Goal: Information Seeking & Learning: Learn about a topic

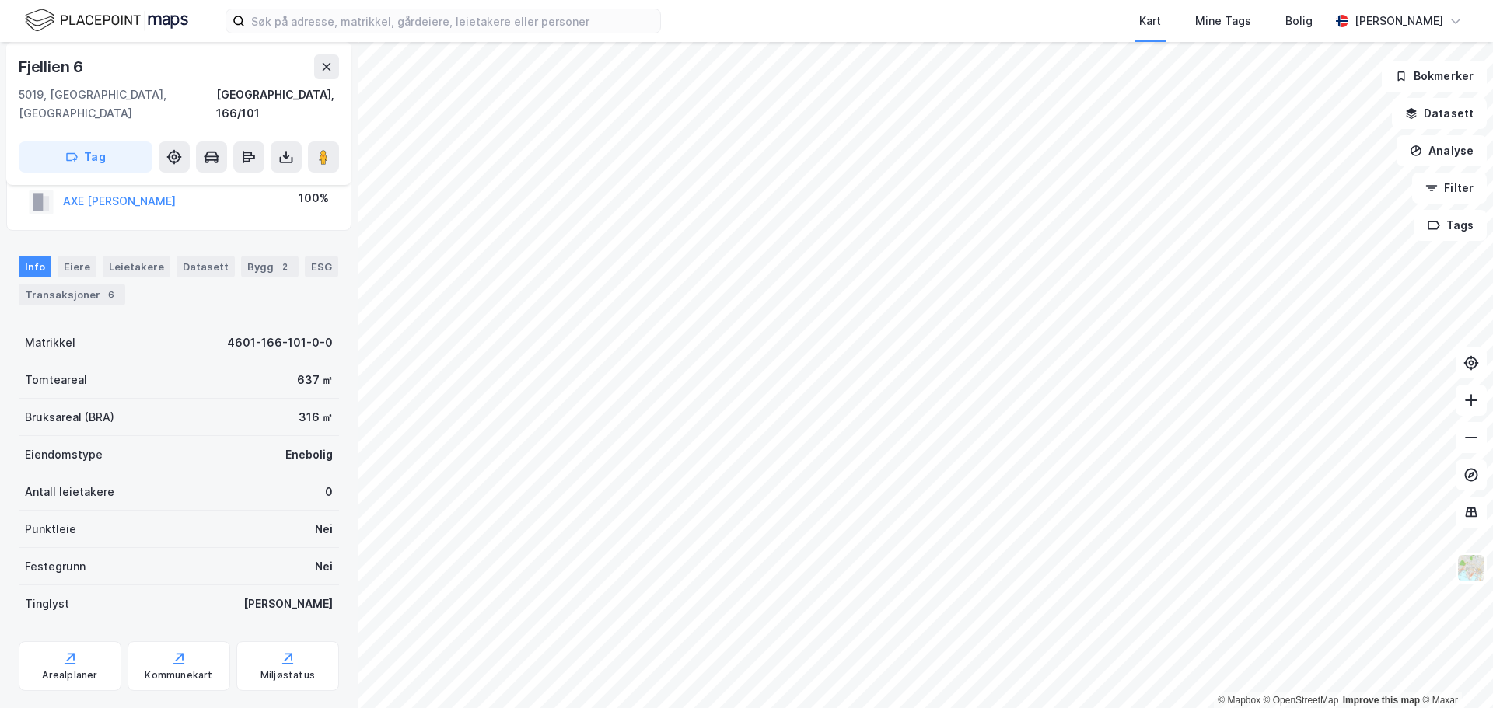
scroll to position [58, 0]
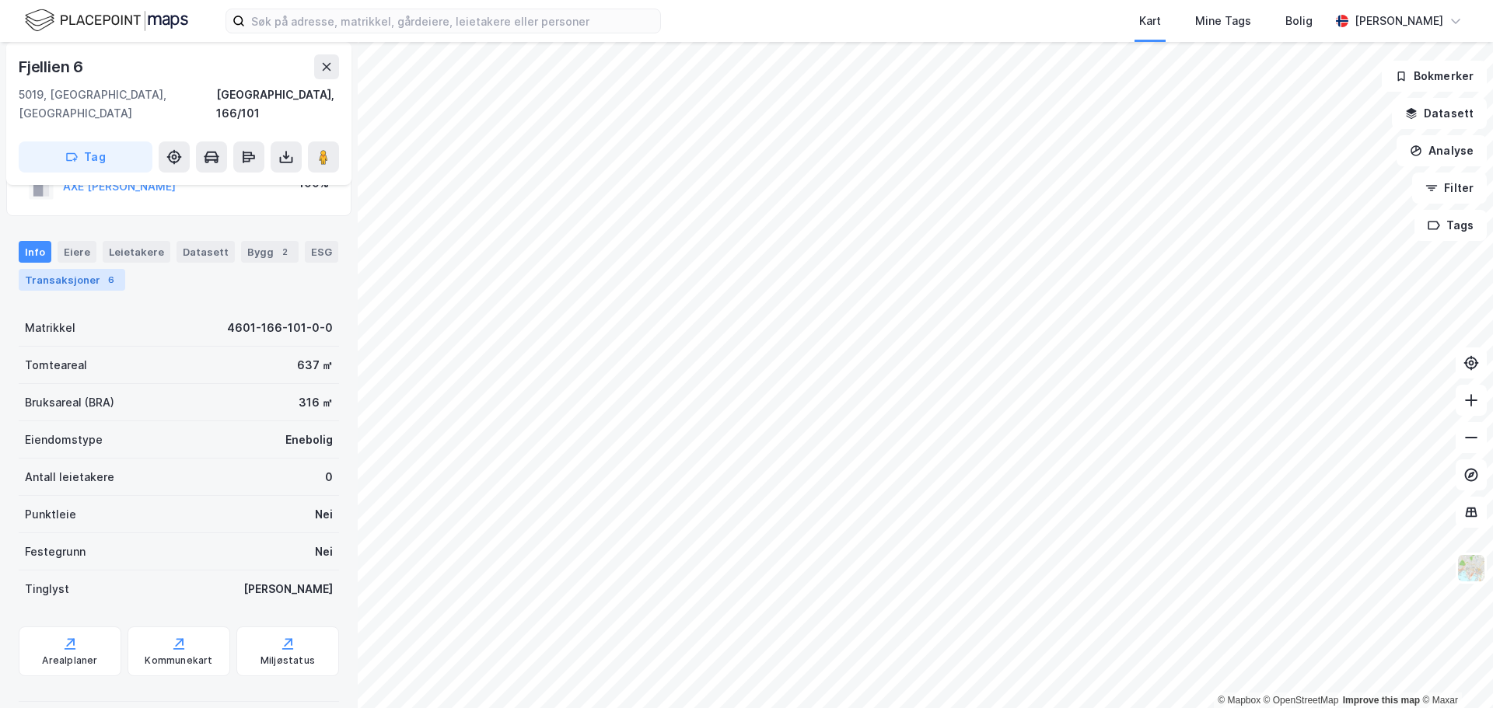
click at [94, 269] on div "Transaksjoner 6" at bounding box center [72, 280] width 107 height 22
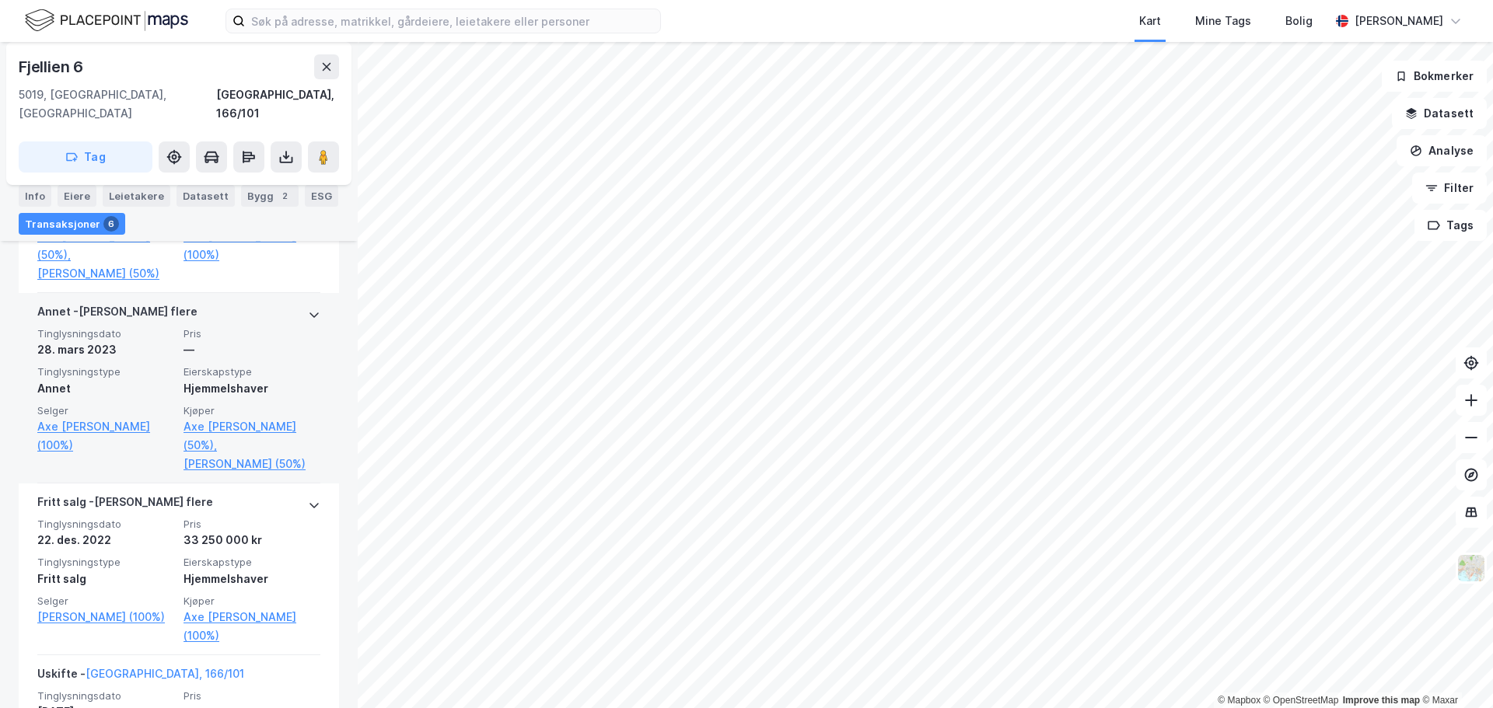
scroll to position [544, 0]
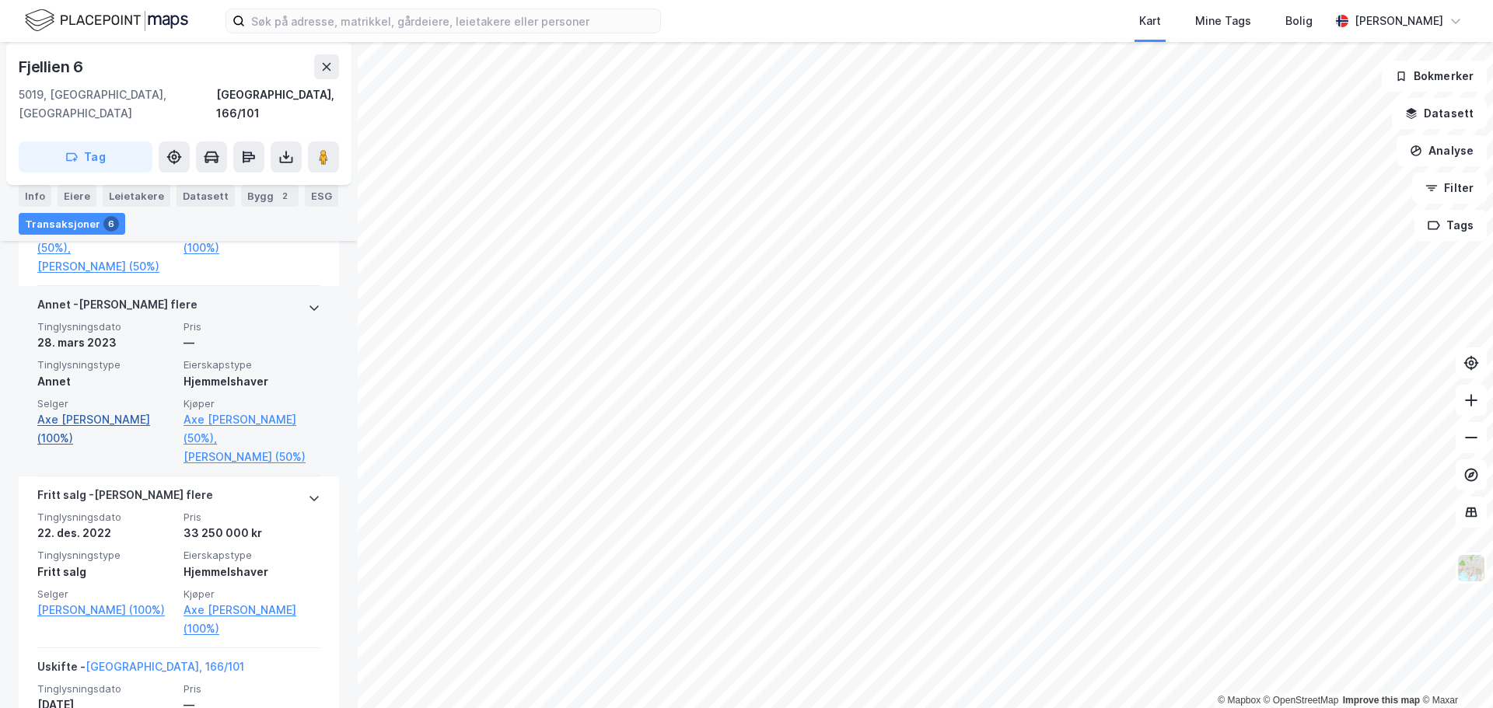
click at [119, 410] on link "Axe [PERSON_NAME] (100%)" at bounding box center [105, 428] width 137 height 37
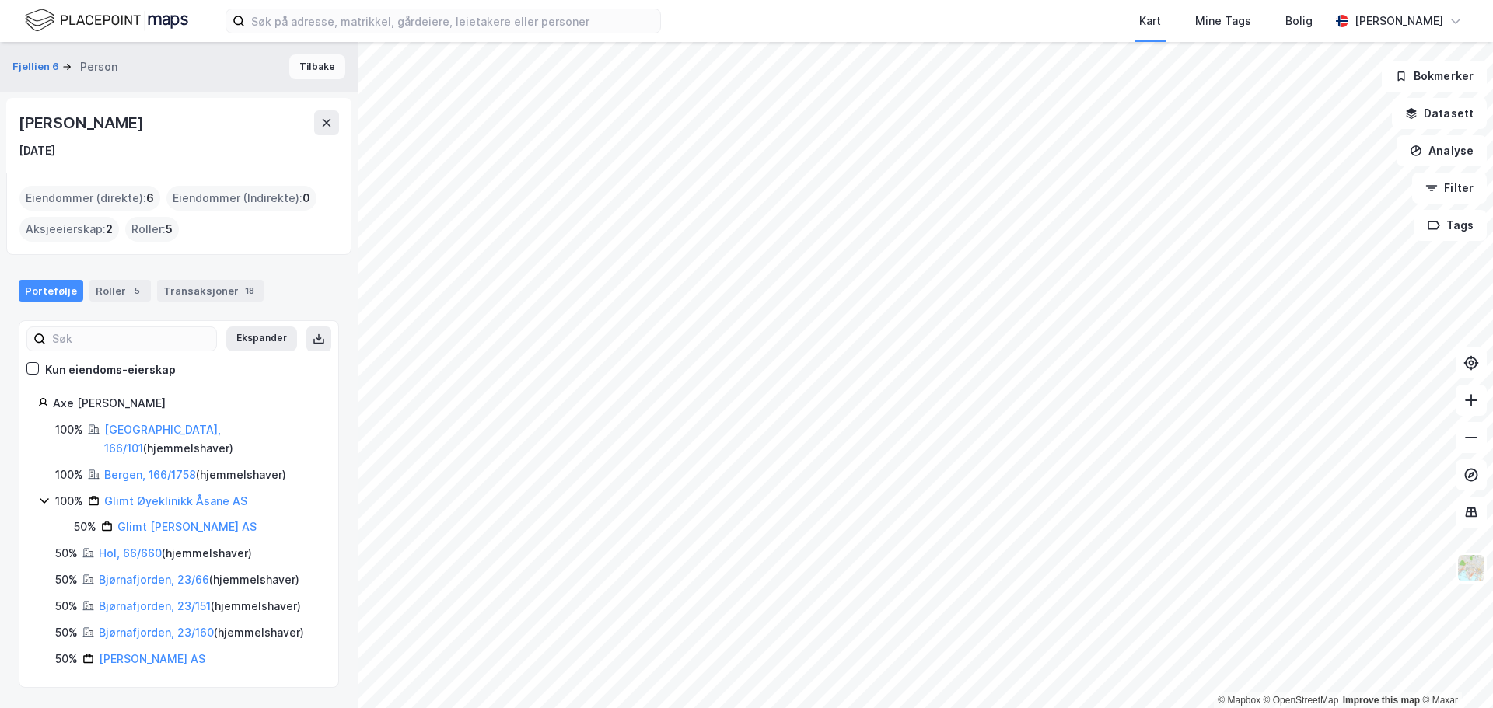
click at [302, 61] on button "Tilbake" at bounding box center [317, 66] width 56 height 25
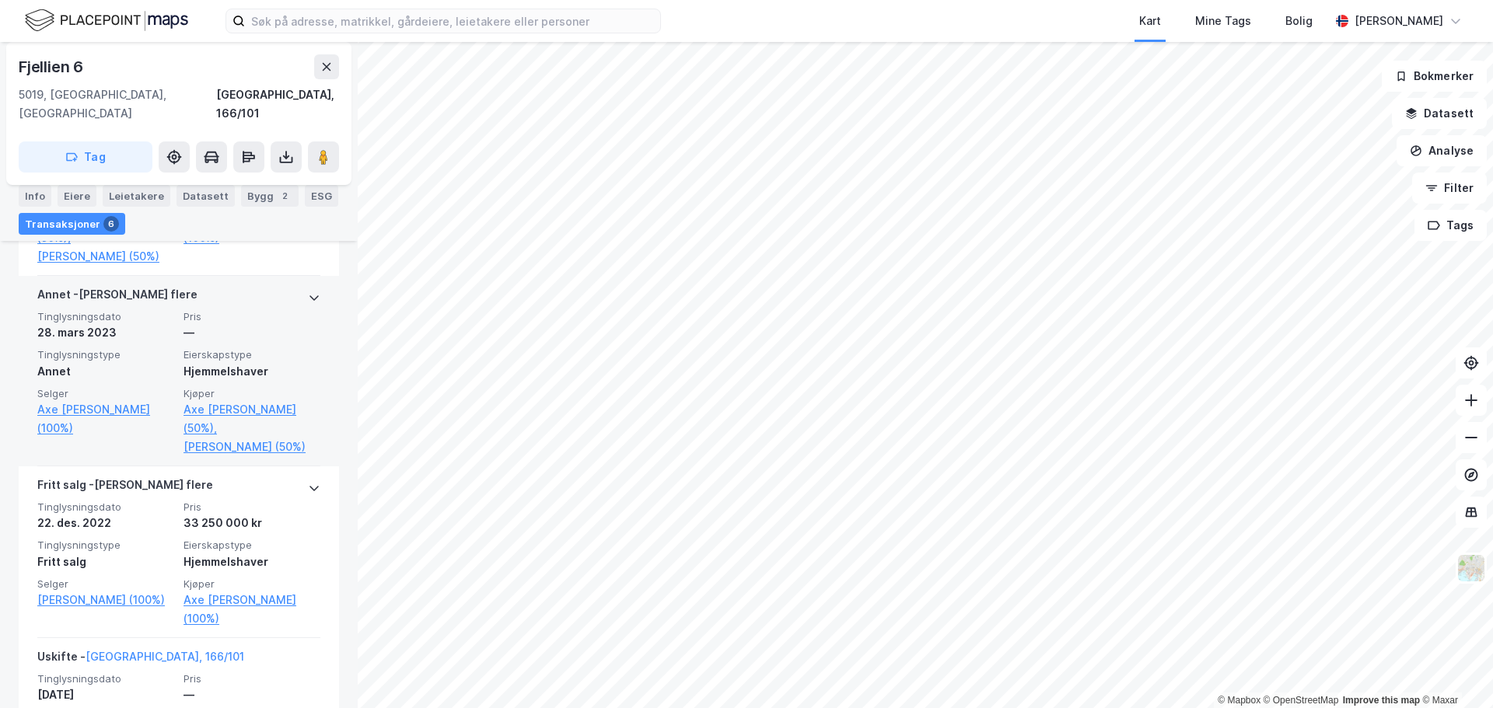
scroll to position [466, 0]
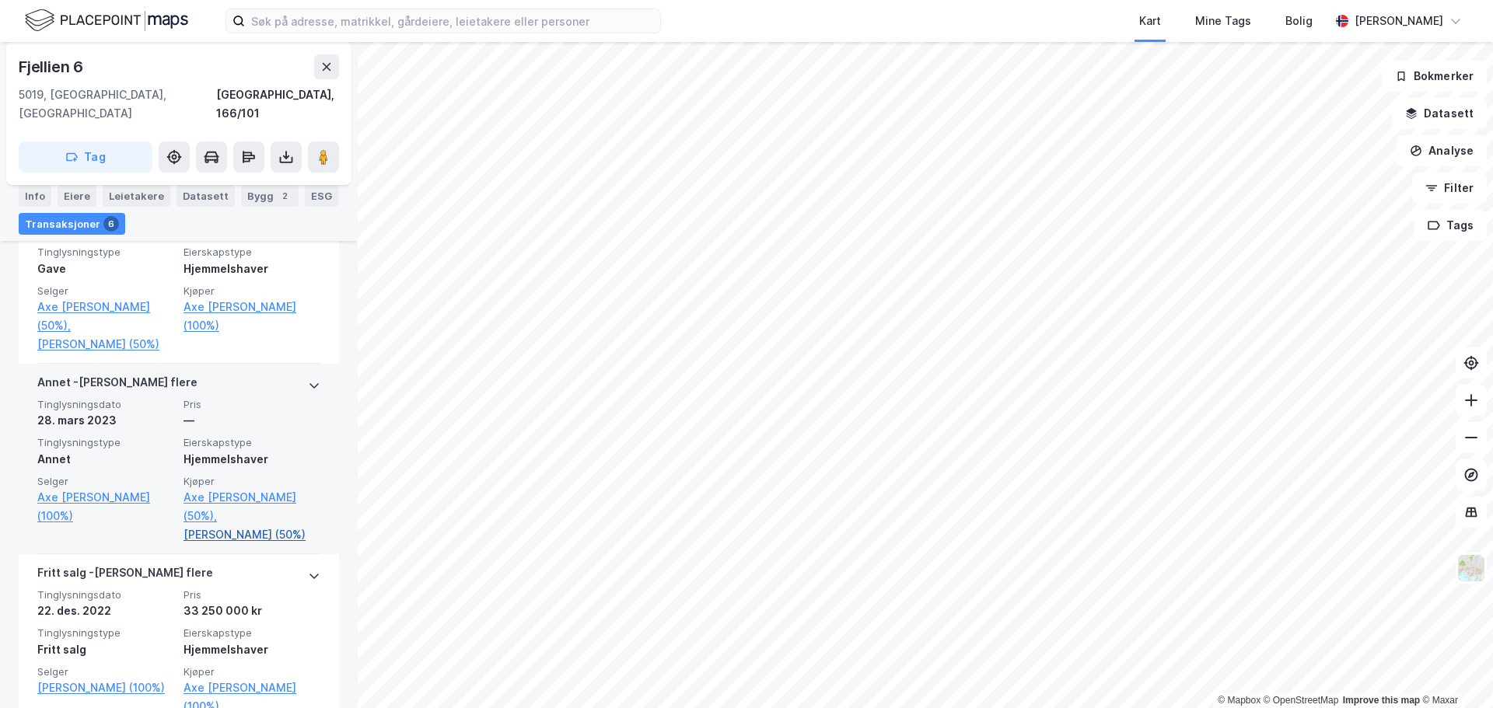
click at [235, 526] on link "[PERSON_NAME] (50%)" at bounding box center [251, 535] width 137 height 19
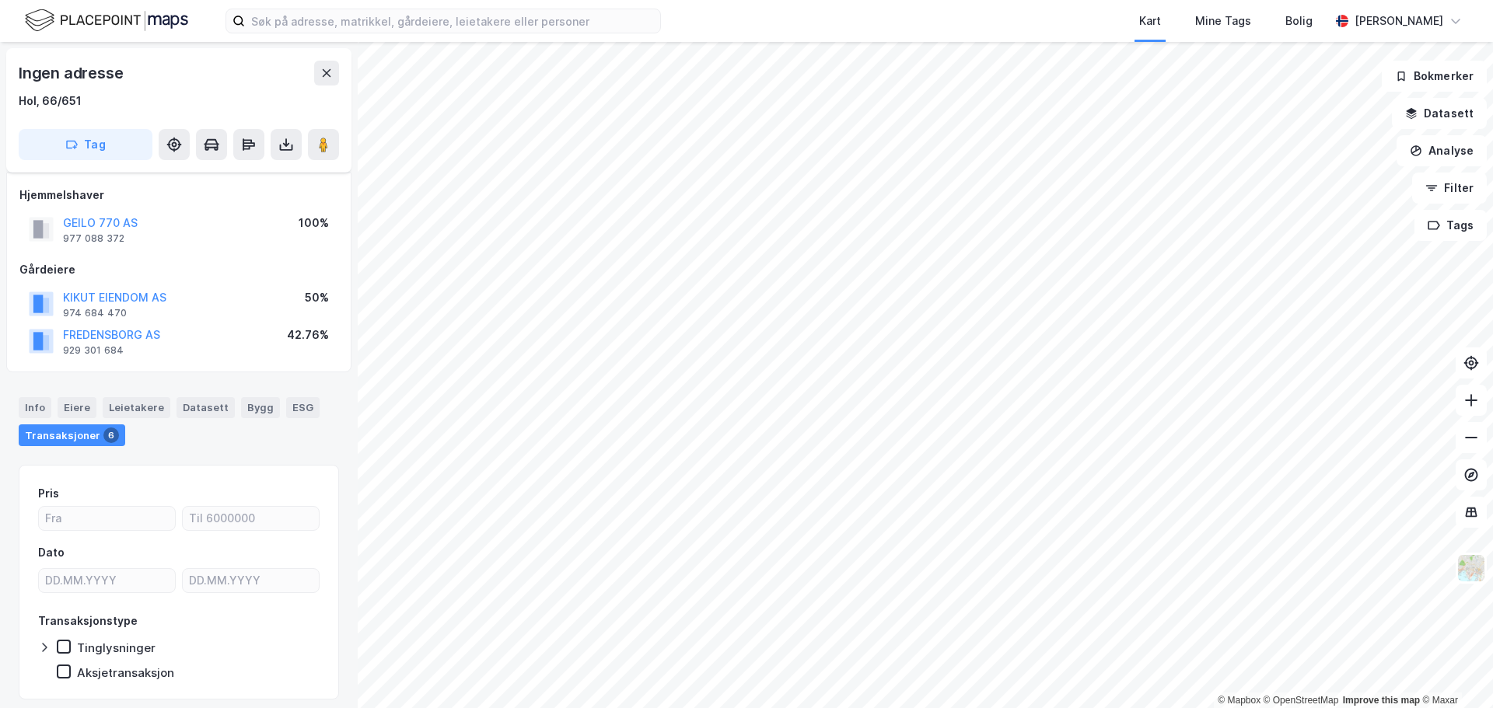
scroll to position [47, 0]
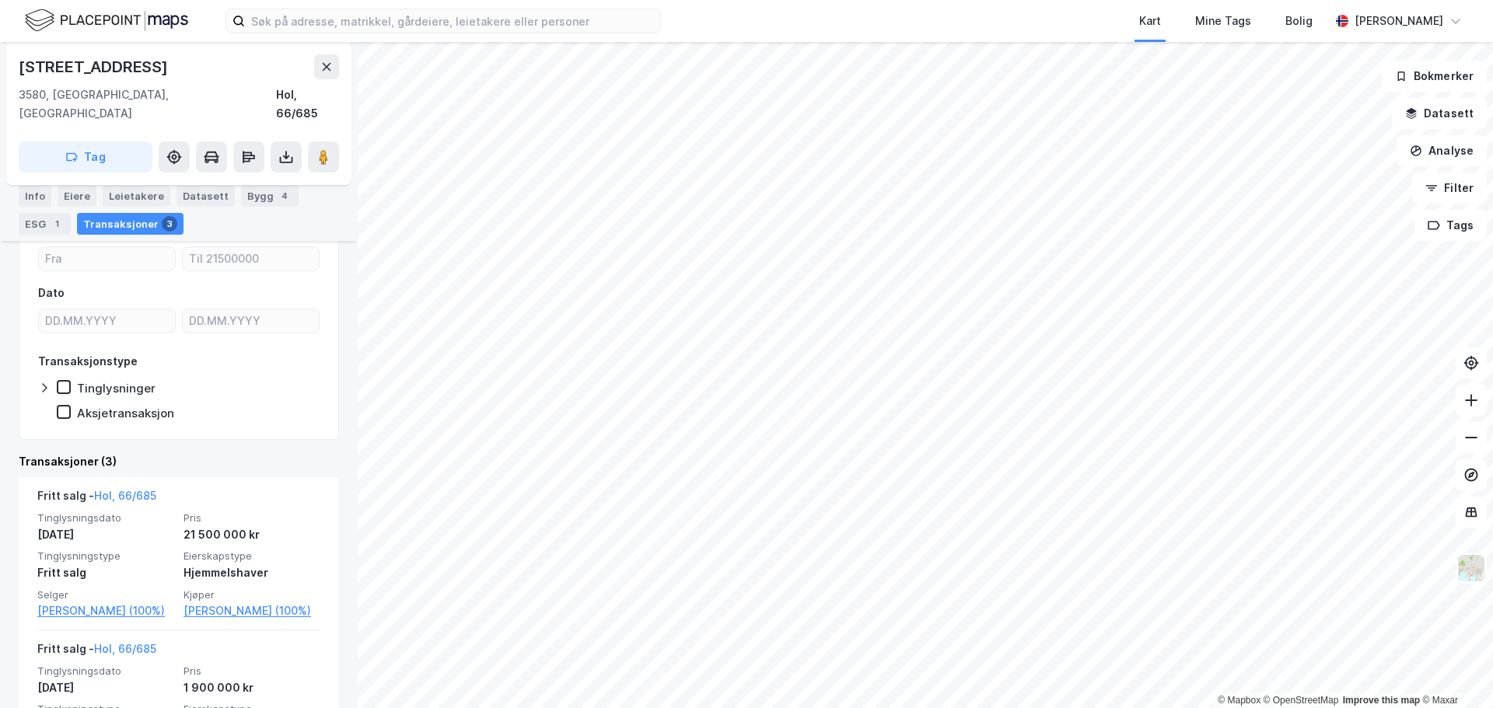
scroll to position [78, 0]
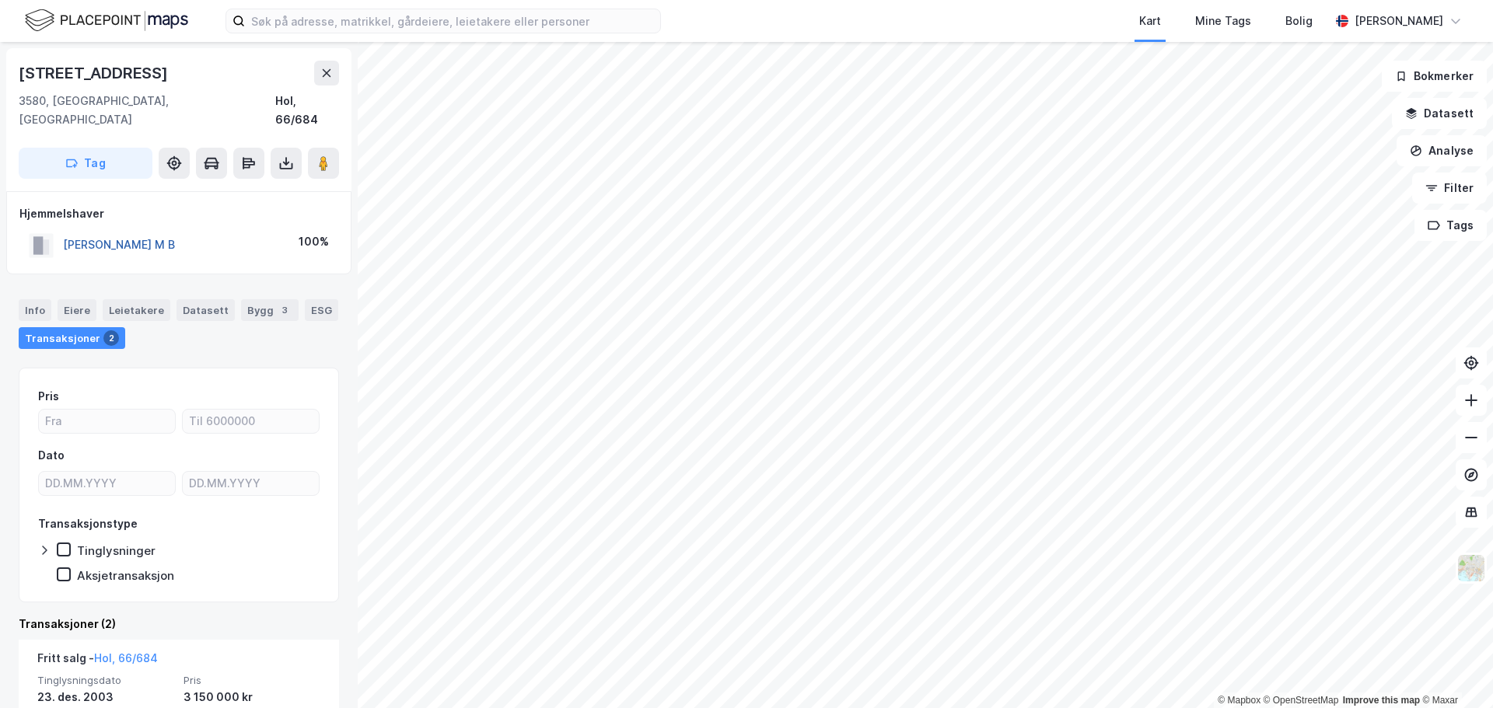
click at [0, 0] on button "[PERSON_NAME] M B" at bounding box center [0, 0] width 0 height 0
